Goal: Task Accomplishment & Management: Manage account settings

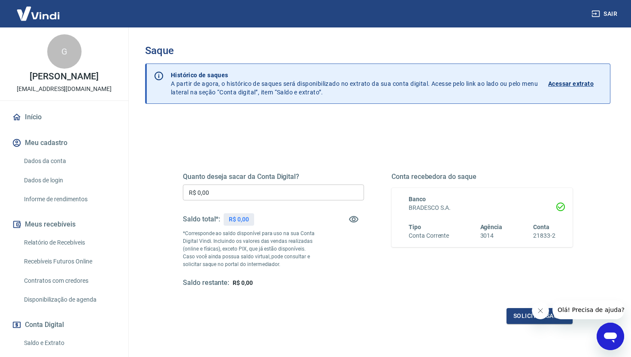
click at [268, 195] on input "R$ 0,00" at bounding box center [273, 193] width 181 height 16
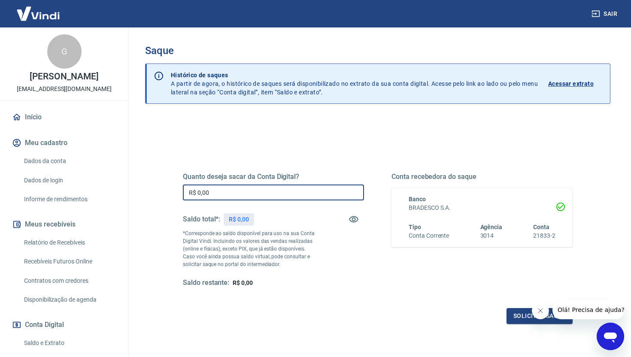
click at [268, 195] on input "R$ 0,00" at bounding box center [273, 193] width 181 height 16
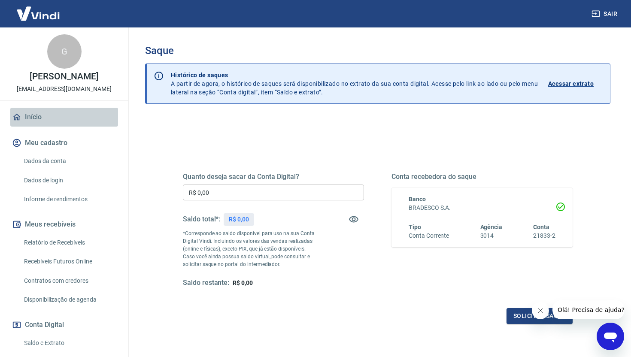
click at [37, 125] on link "Início" at bounding box center [64, 117] width 108 height 19
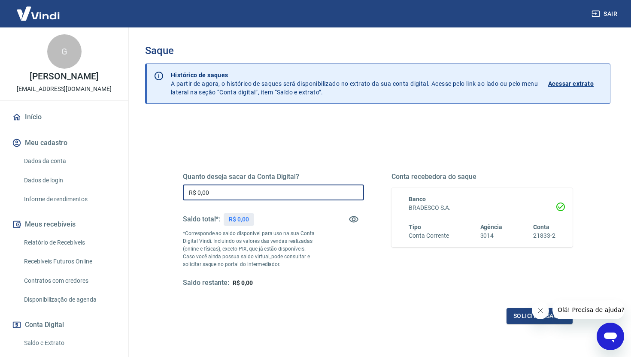
click at [239, 191] on input "R$ 0,00" at bounding box center [273, 193] width 181 height 16
